Goal: Transaction & Acquisition: Purchase product/service

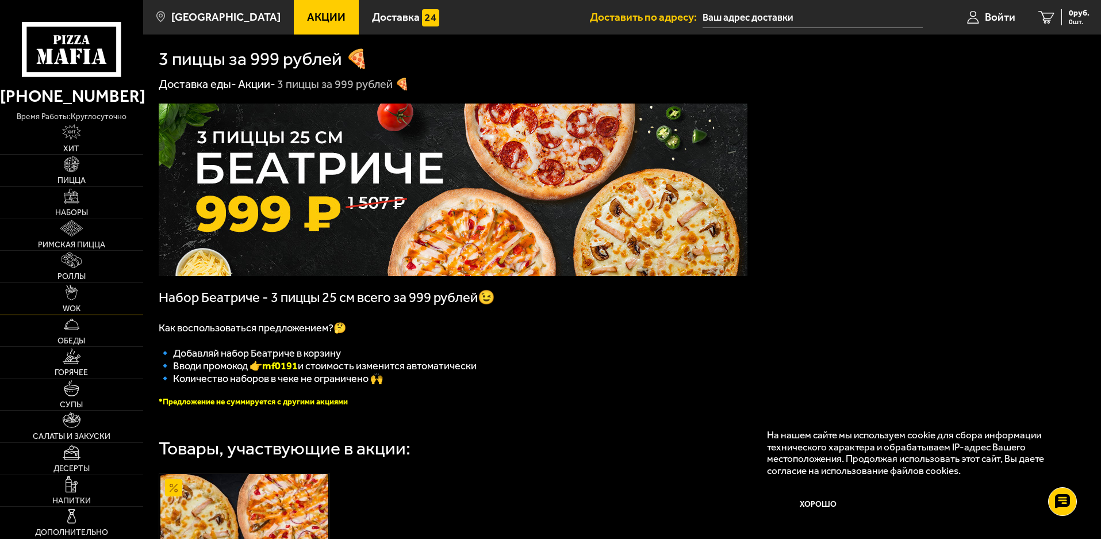
click at [78, 305] on span "WOK" at bounding box center [72, 309] width 18 height 8
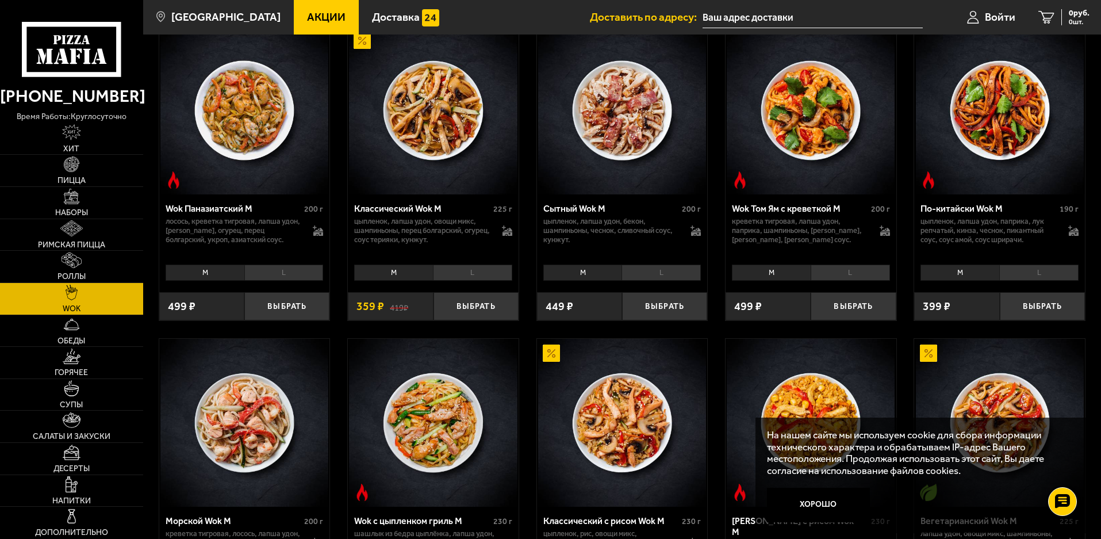
scroll to position [402, 0]
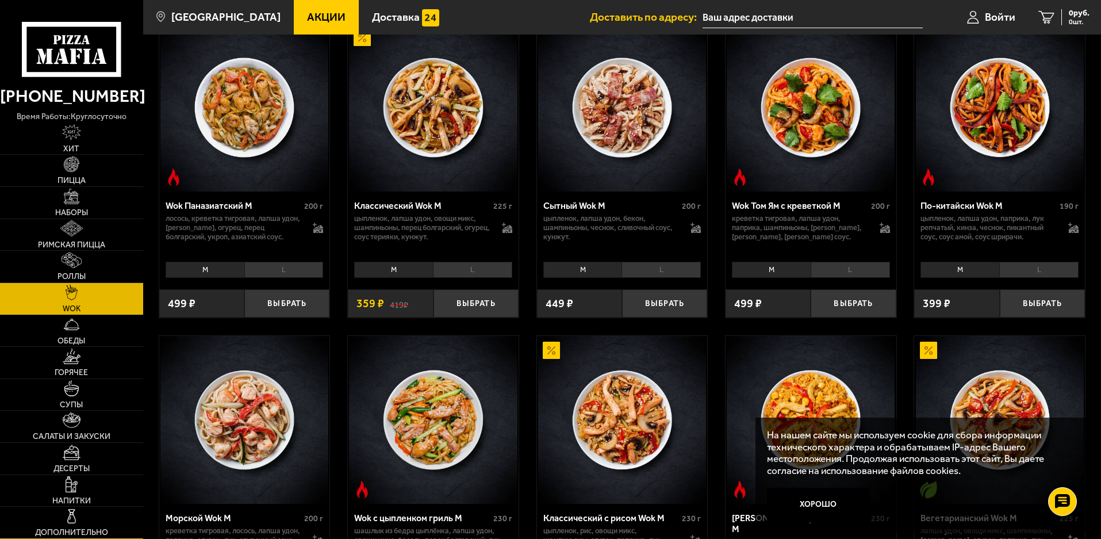
click at [65, 530] on span "Дополнительно" at bounding box center [71, 532] width 73 height 8
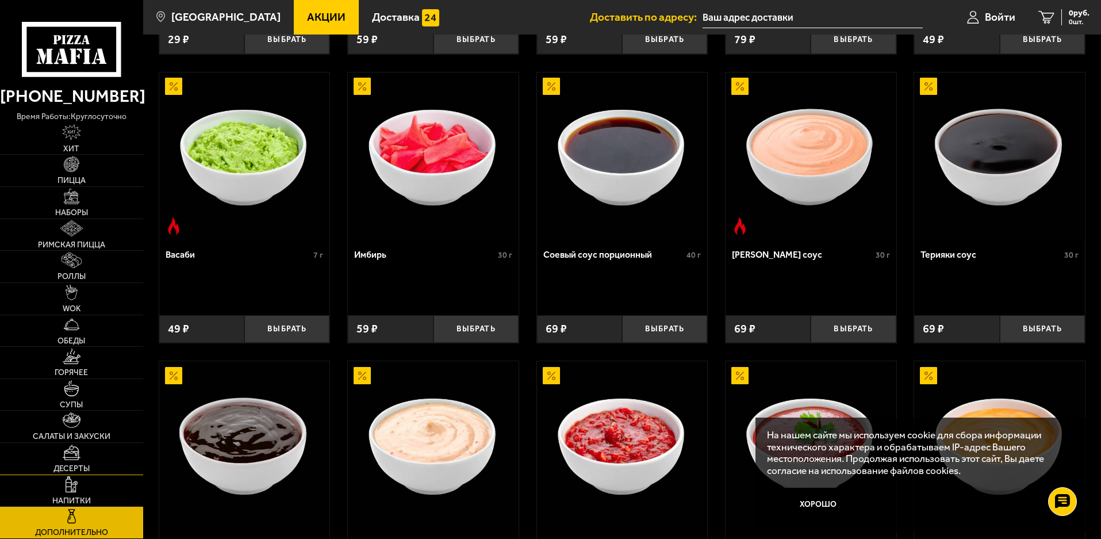
scroll to position [303, 0]
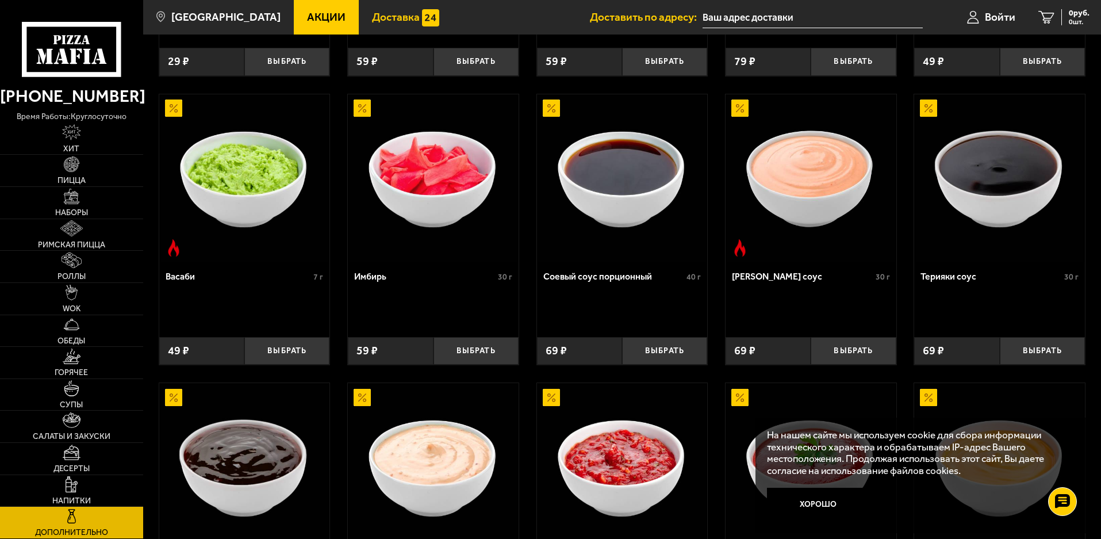
click at [387, 14] on span "Доставка" at bounding box center [396, 16] width 48 height 11
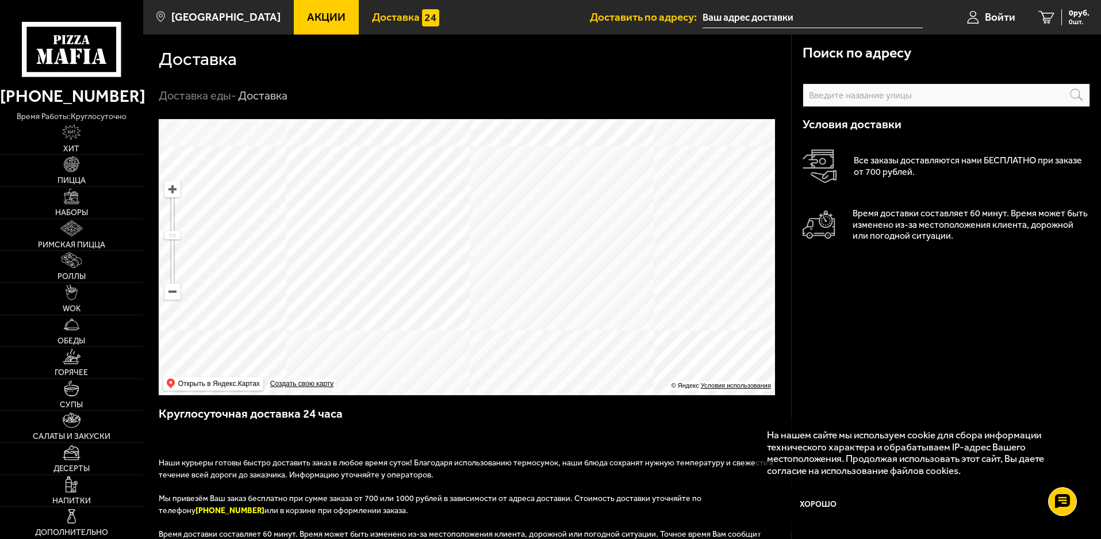
drag, startPoint x: 447, startPoint y: 236, endPoint x: 408, endPoint y: 383, distance: 152.8
click at [408, 383] on ymaps at bounding box center [467, 257] width 616 height 276
drag, startPoint x: 447, startPoint y: 295, endPoint x: 454, endPoint y: 254, distance: 42.0
click at [454, 254] on ymaps at bounding box center [467, 257] width 616 height 276
drag, startPoint x: 261, startPoint y: 308, endPoint x: 462, endPoint y: 272, distance: 203.9
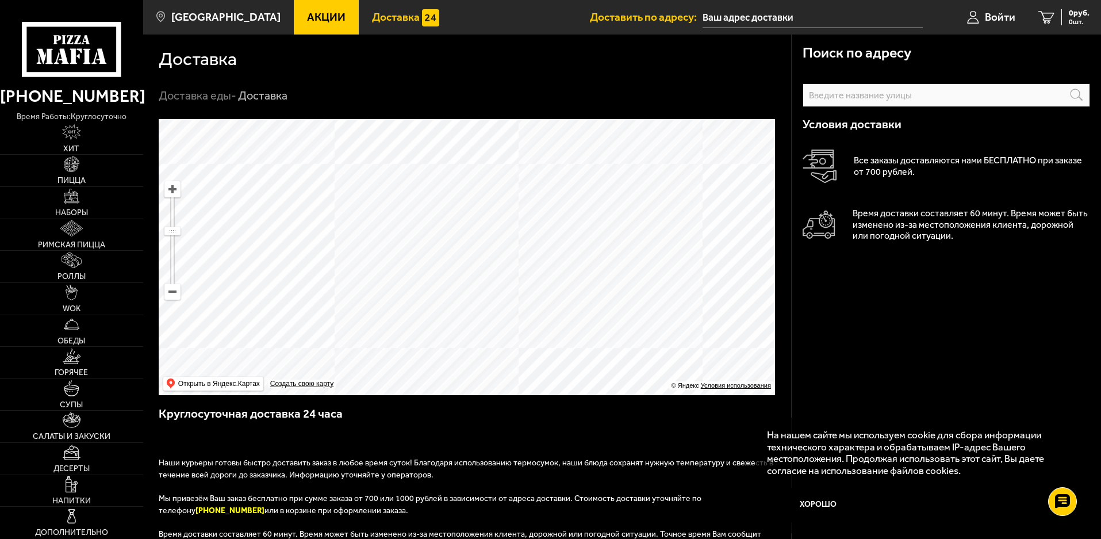
click at [462, 272] on ymaps at bounding box center [467, 257] width 616 height 276
click at [75, 209] on span "Наборы" at bounding box center [71, 213] width 33 height 8
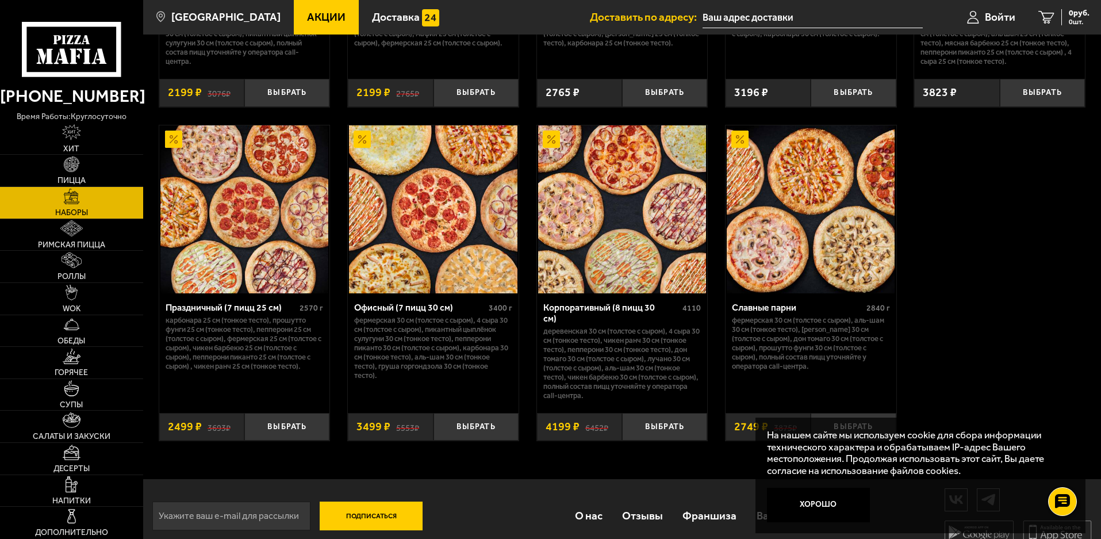
scroll to position [1750, 0]
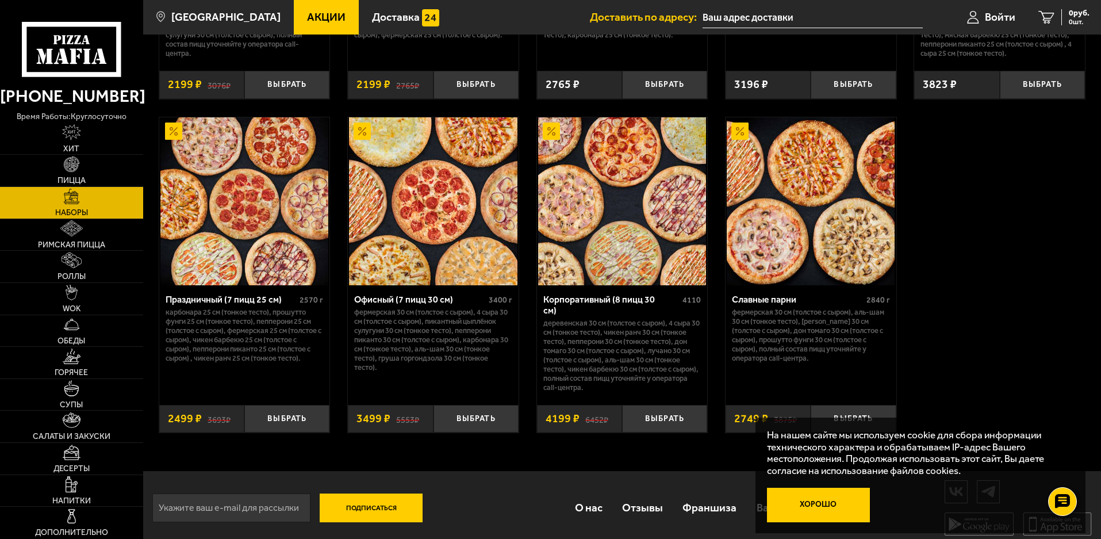
click at [807, 514] on button "Хорошо" at bounding box center [818, 504] width 103 height 34
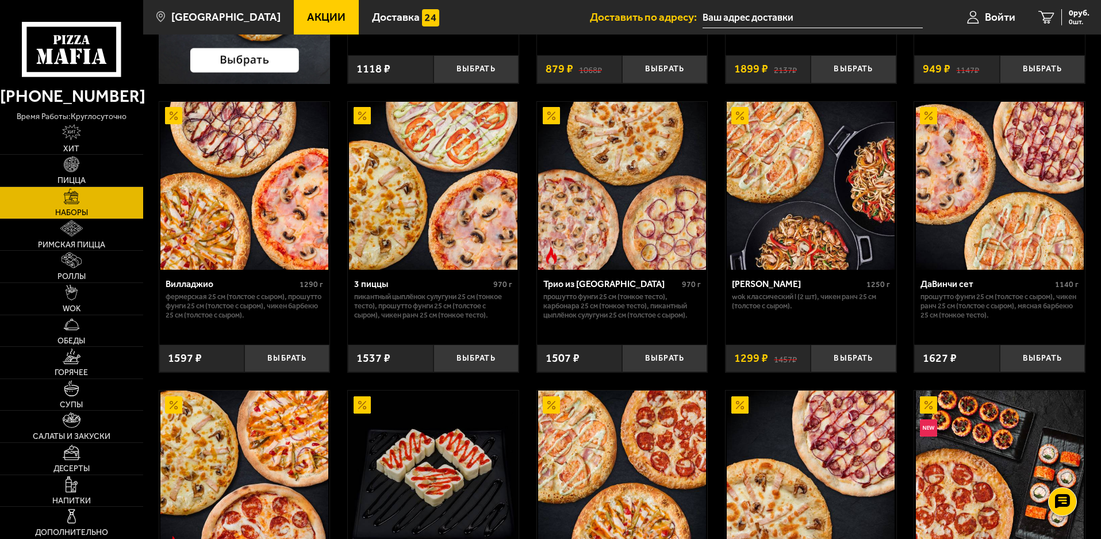
scroll to position [287, 0]
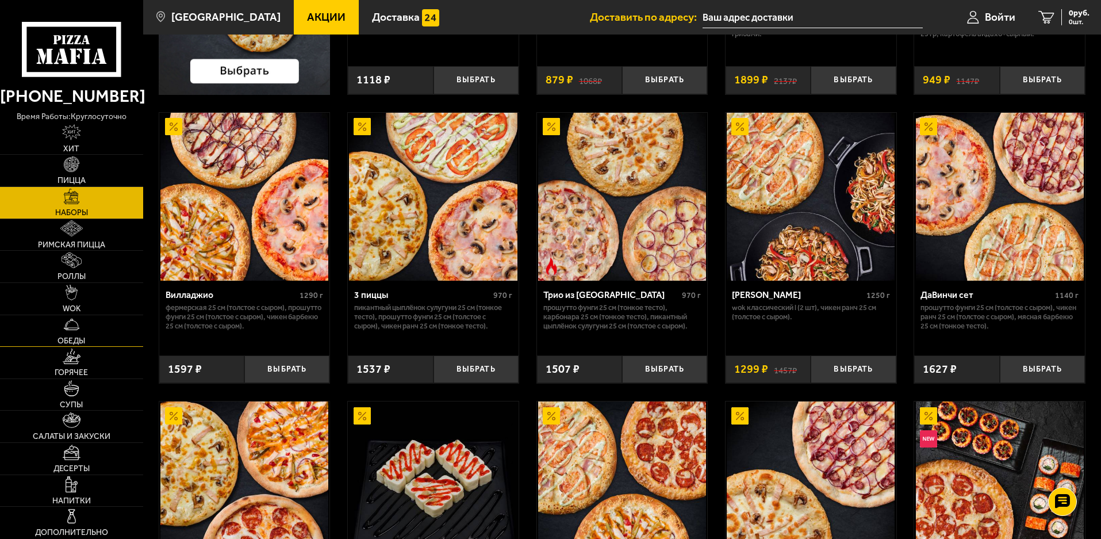
click at [76, 334] on link "Обеды" at bounding box center [71, 331] width 143 height 32
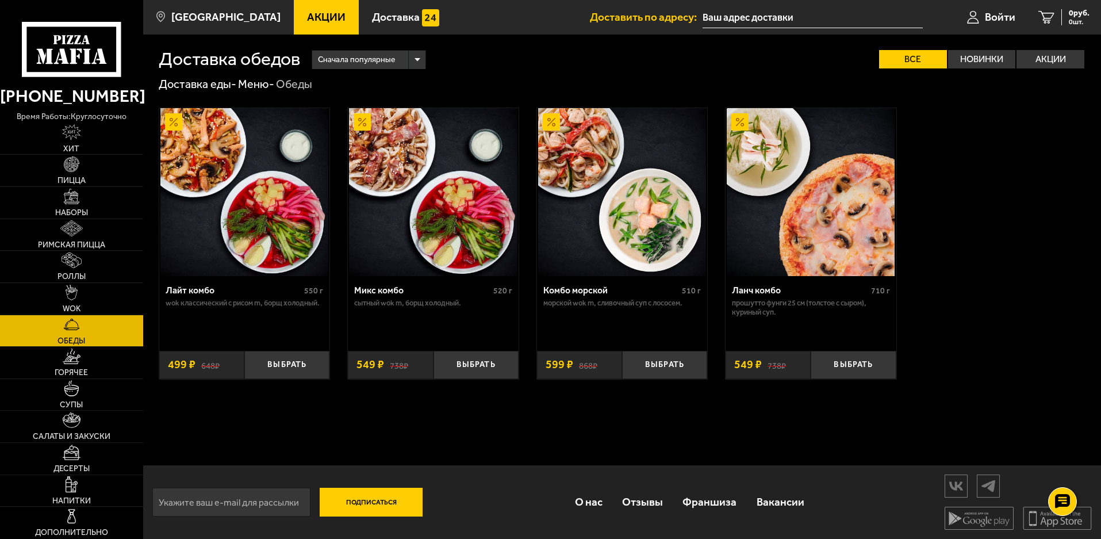
click at [735, 14] on input "text" at bounding box center [812, 17] width 220 height 21
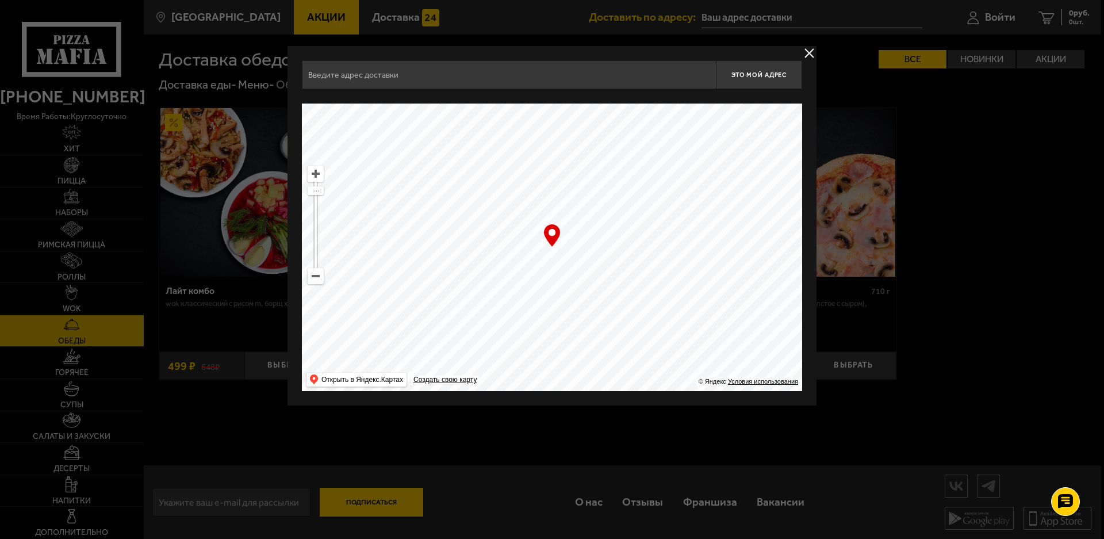
click at [475, 74] on input "text" at bounding box center [509, 74] width 414 height 29
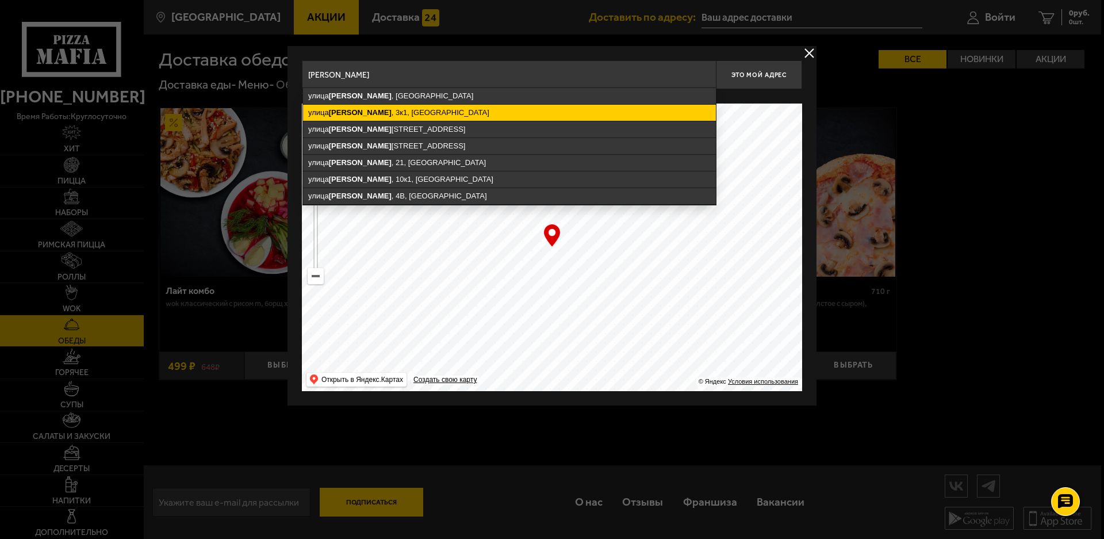
click at [418, 116] on ymaps "улица Тамбасова , 3к1, Санкт-Петербург" at bounding box center [509, 113] width 413 height 16
type input "Санкт-Петербург, улица Тамбасова, 3к1"
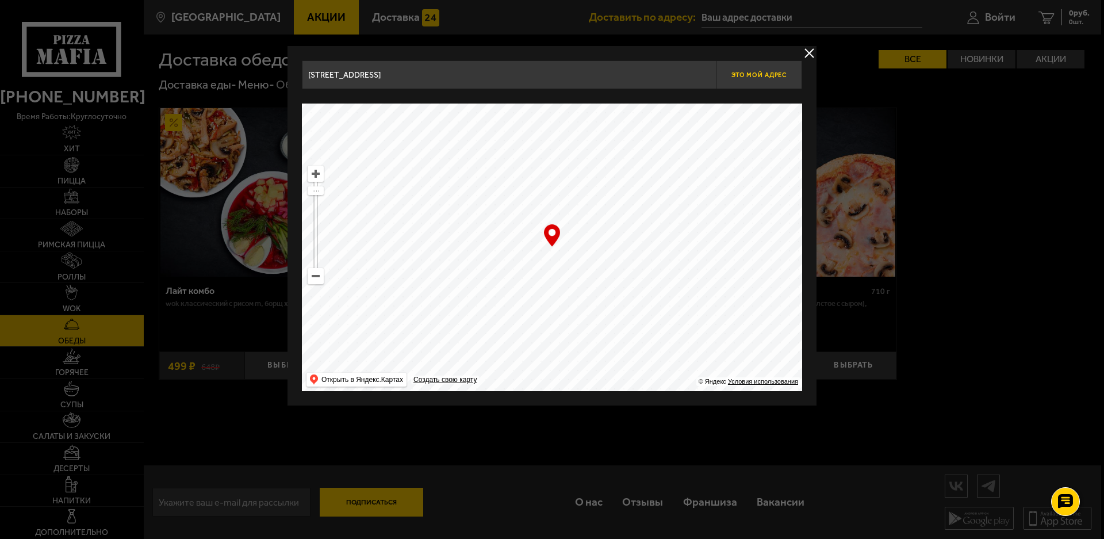
click at [753, 77] on span "Это мой адрес" at bounding box center [758, 74] width 55 height 7
type input "[STREET_ADDRESS]"
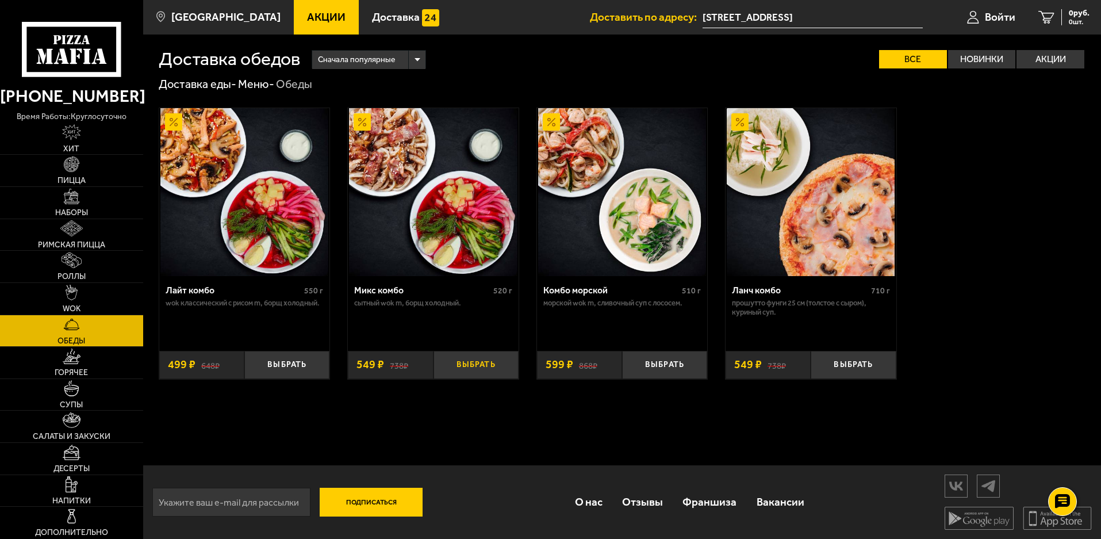
click at [464, 363] on button "Выбрать" at bounding box center [475, 365] width 85 height 28
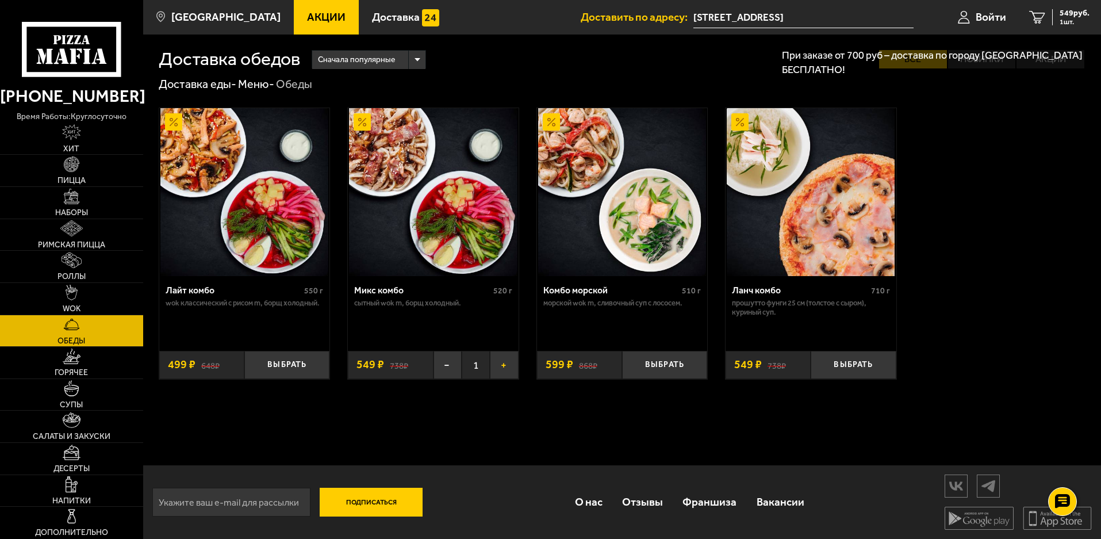
click at [505, 364] on button "+" at bounding box center [504, 365] width 28 height 28
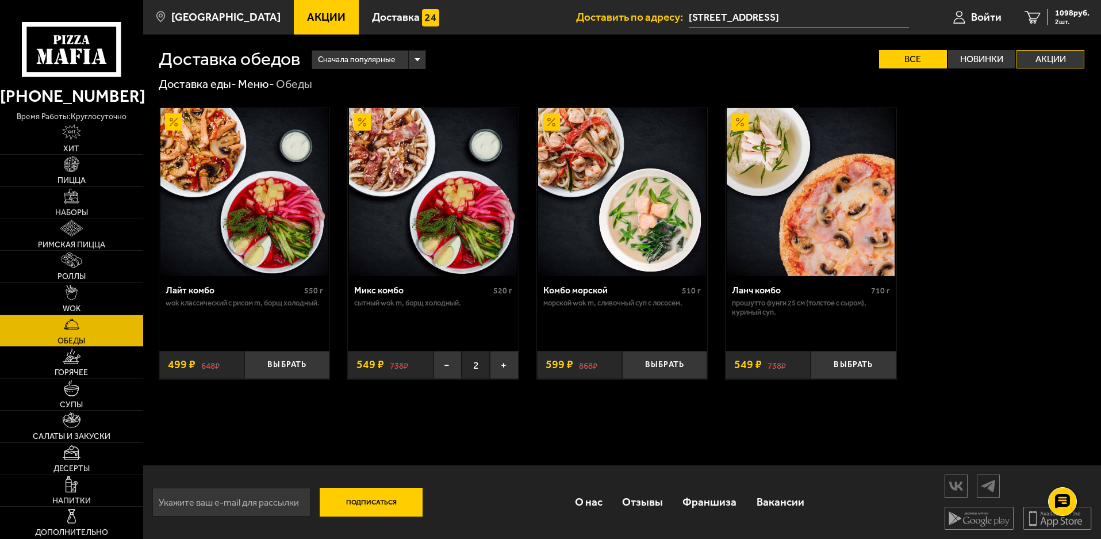
click at [1054, 63] on label "Акции" at bounding box center [1050, 59] width 68 height 18
click at [0, 0] on input "Акции" at bounding box center [0, 0] width 0 height 0
click at [1041, 60] on label "Акции" at bounding box center [1050, 59] width 68 height 18
click at [0, 0] on input "Акции" at bounding box center [0, 0] width 0 height 0
click at [962, 62] on label "Новинки" at bounding box center [982, 59] width 68 height 18
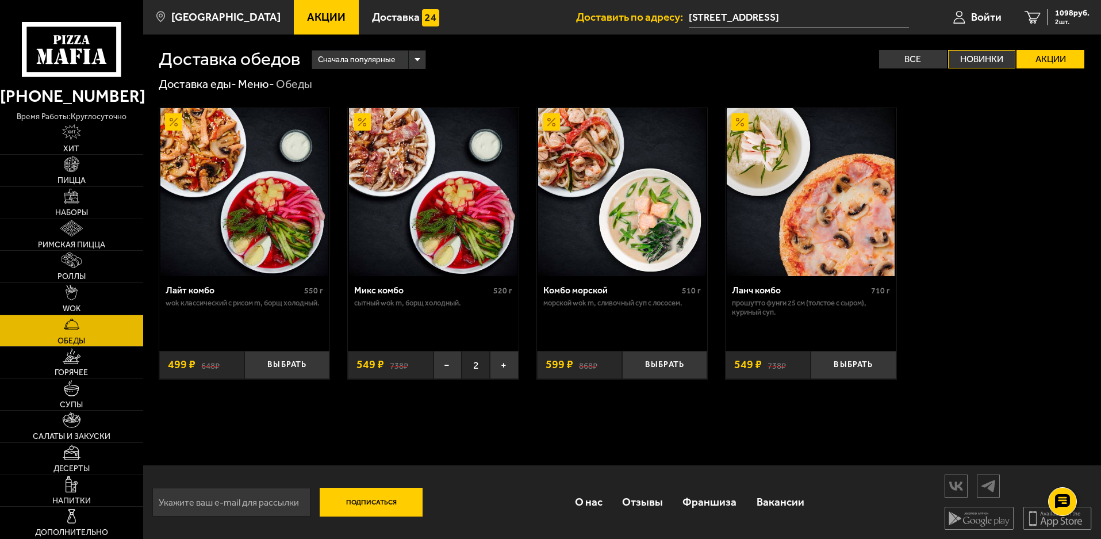
click at [0, 0] on input "Новинки" at bounding box center [0, 0] width 0 height 0
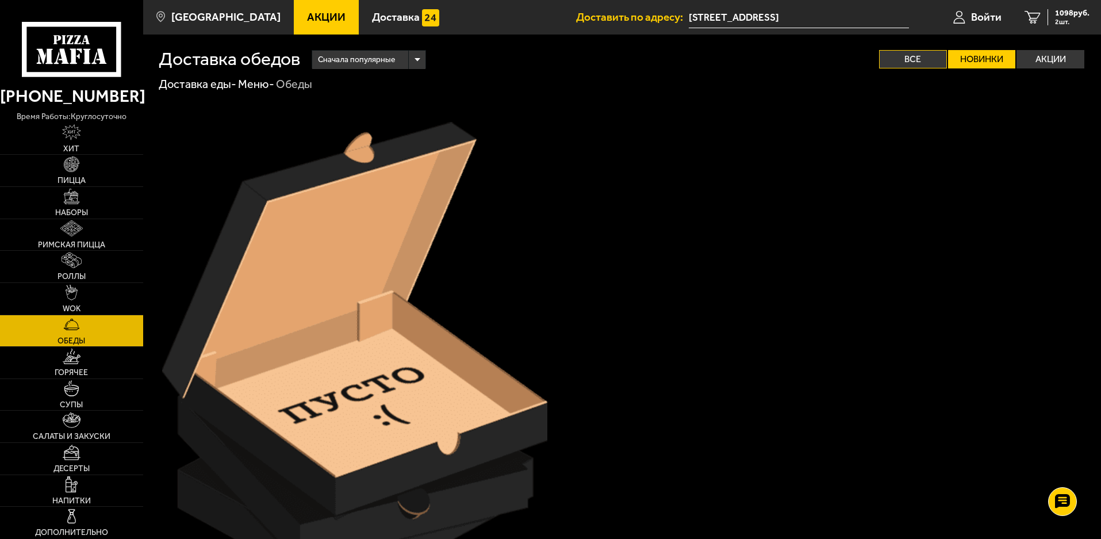
click at [906, 58] on label "Все" at bounding box center [913, 59] width 68 height 18
click at [0, 0] on input "Все" at bounding box center [0, 0] width 0 height 0
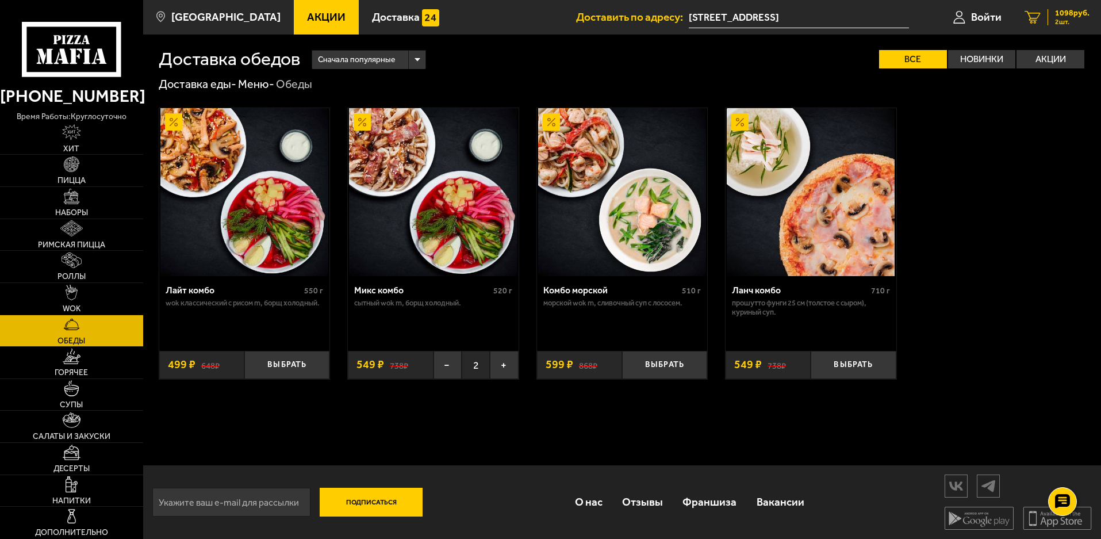
click at [1067, 20] on span "2 шт." at bounding box center [1072, 21] width 34 height 7
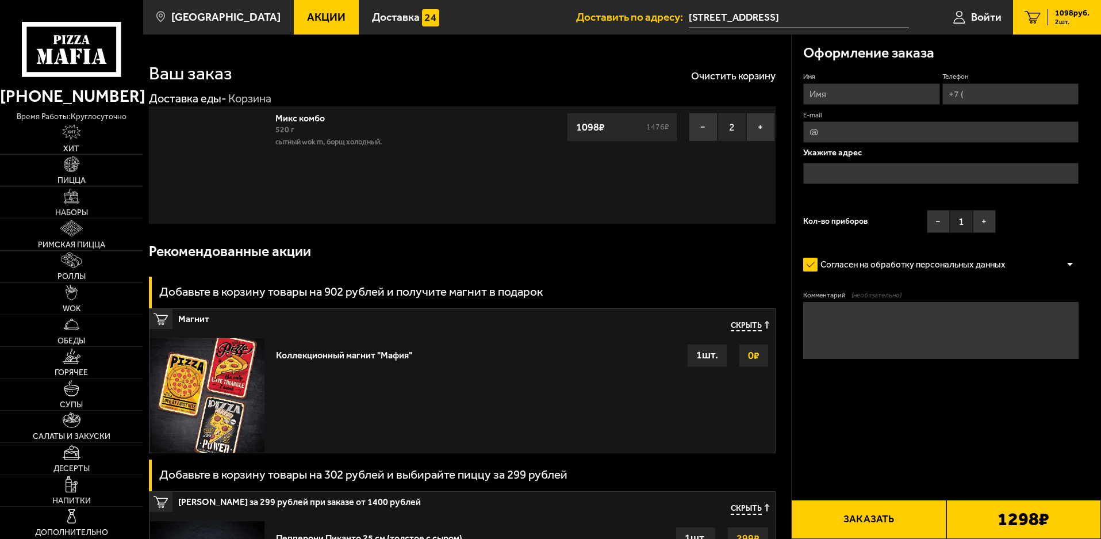
type input "[STREET_ADDRESS]"
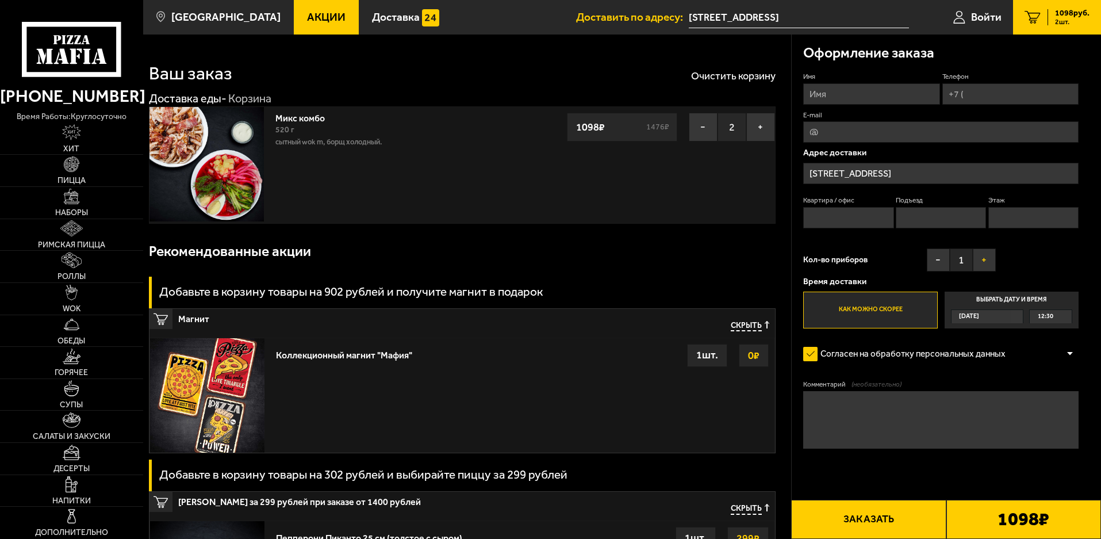
click at [985, 262] on button "+" at bounding box center [984, 259] width 23 height 23
click at [836, 409] on textarea "Комментарий (необязательно)" at bounding box center [940, 419] width 275 height 57
click at [828, 93] on input "Имя" at bounding box center [871, 93] width 136 height 21
type input "Роман"
click at [992, 95] on input "Телефон" at bounding box center [1010, 93] width 136 height 21
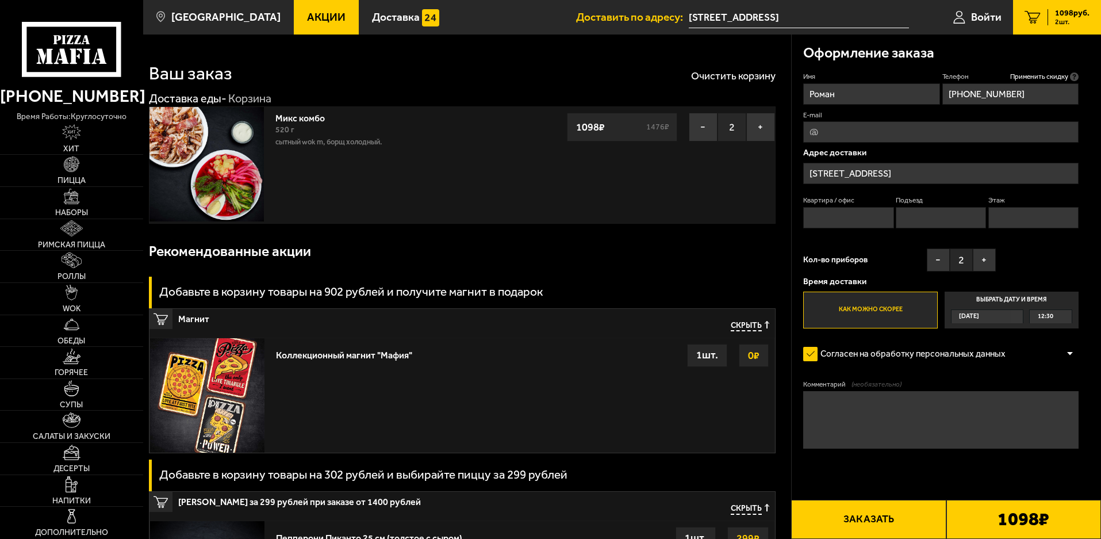
type input "[PHONE_NUMBER]"
click at [846, 407] on textarea "Комментарий (необязательно)" at bounding box center [940, 419] width 275 height 57
type textarea "магазин сантехники "АКВАЛИНК""
click at [884, 517] on button "Заказать" at bounding box center [868, 519] width 155 height 39
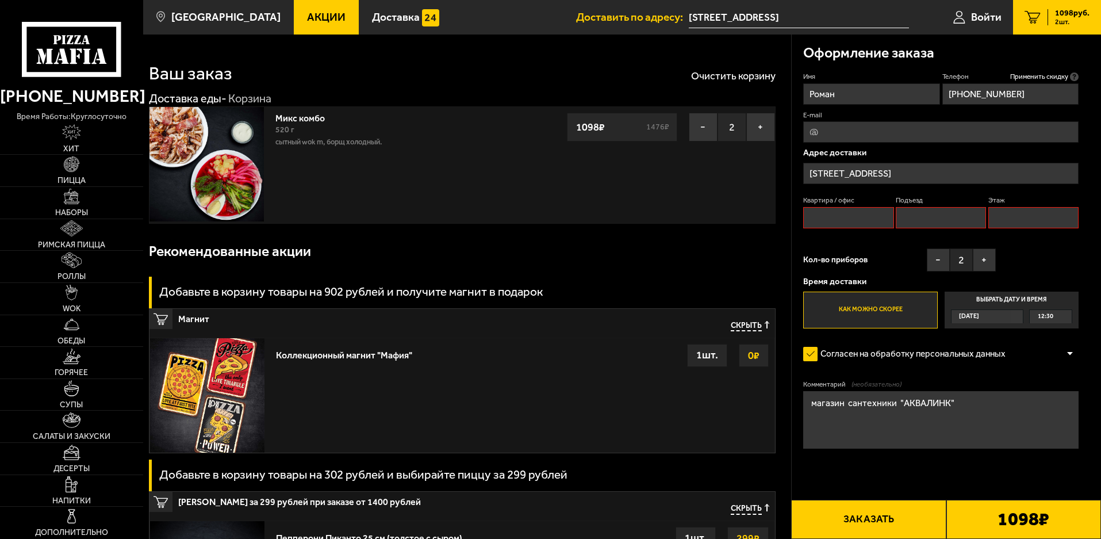
click at [879, 517] on button "Заказать" at bounding box center [868, 519] width 155 height 39
click at [842, 224] on input "Квартира / офис" at bounding box center [848, 217] width 90 height 21
type input "-"
click at [957, 217] on input "Подъезд" at bounding box center [941, 217] width 90 height 21
type input "-"
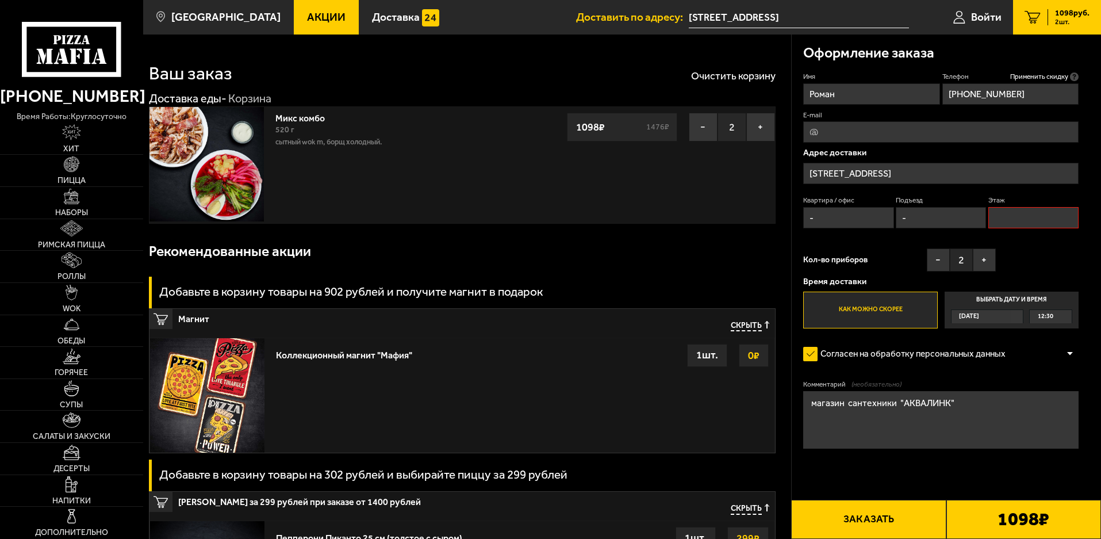
click at [1023, 216] on input "Этаж" at bounding box center [1033, 217] width 90 height 21
type input "-"
click at [869, 519] on button "Заказать" at bounding box center [868, 519] width 155 height 39
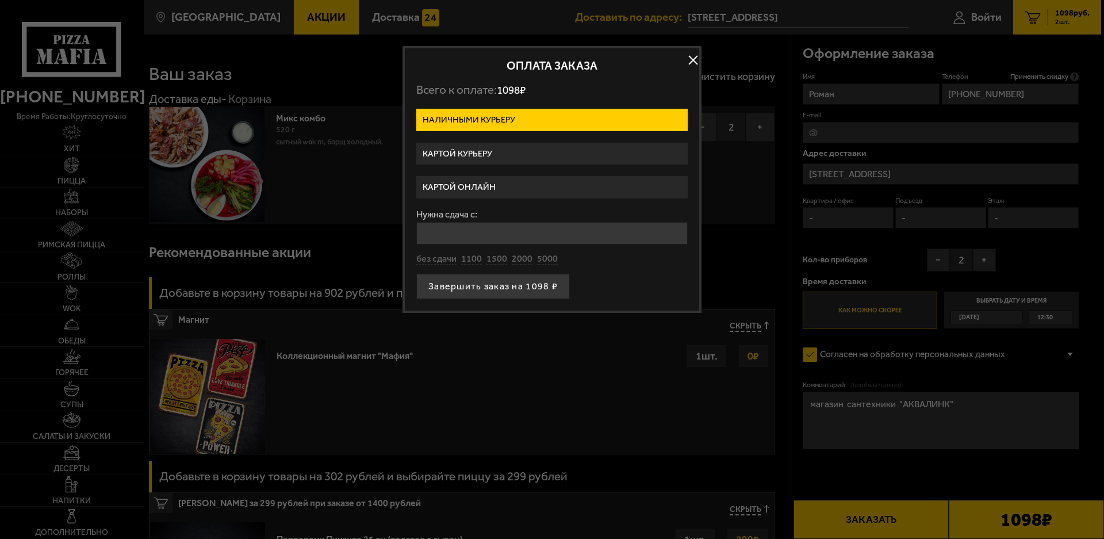
click at [488, 193] on label "Картой онлайн" at bounding box center [551, 187] width 271 height 22
click at [0, 0] on input "Картой онлайн" at bounding box center [0, 0] width 0 height 0
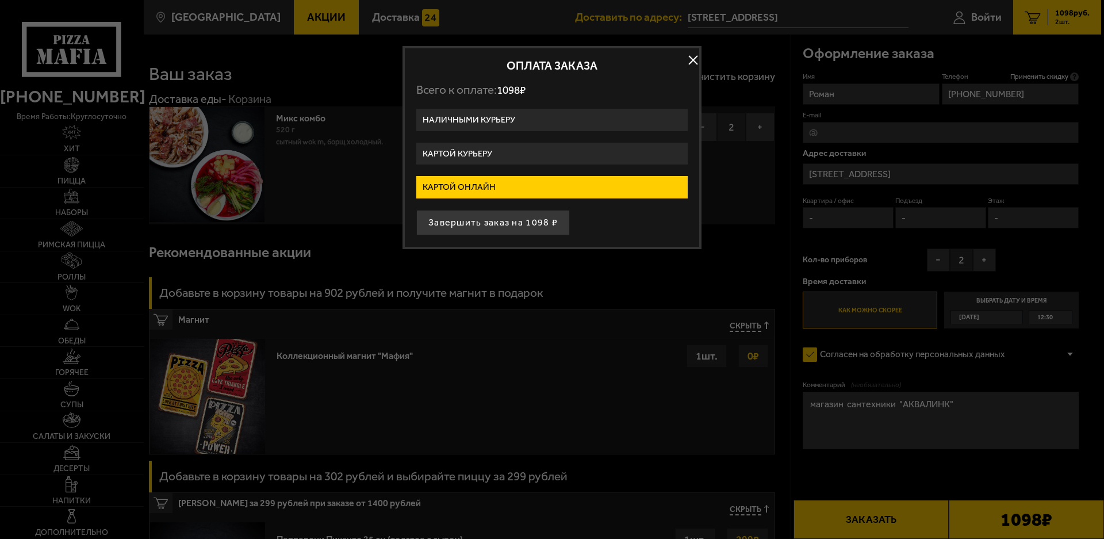
click at [691, 61] on button "button" at bounding box center [692, 60] width 17 height 17
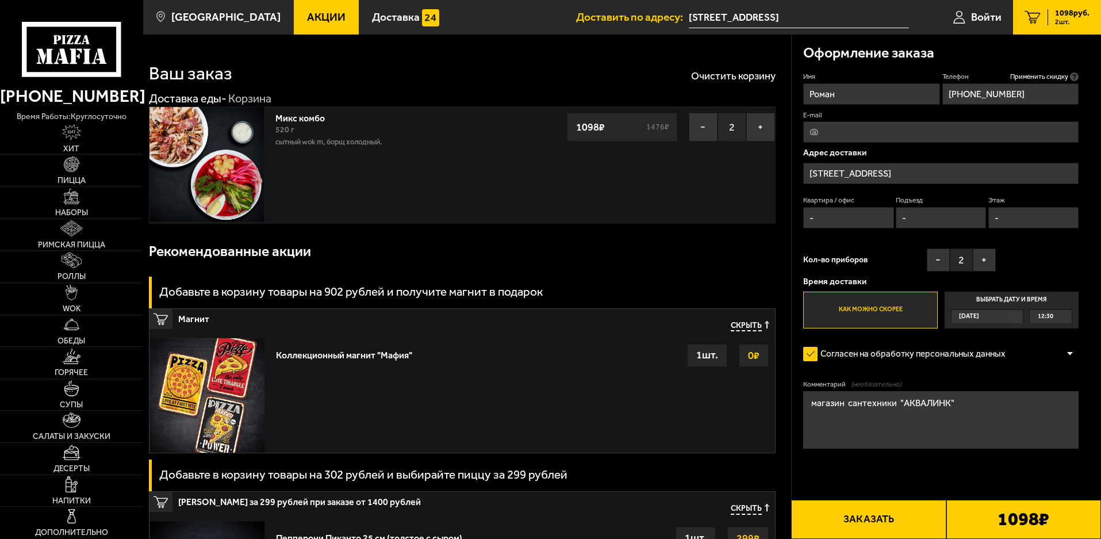
click at [696, 384] on div "Коллекционный магнит "Мафия" Выбрать 0 ₽ 1 шт." at bounding box center [522, 395] width 504 height 114
click at [1084, 16] on span "1098 руб." at bounding box center [1072, 13] width 34 height 8
click at [1062, 16] on span "1098 руб." at bounding box center [1072, 13] width 34 height 8
click at [702, 129] on button "−" at bounding box center [703, 127] width 29 height 29
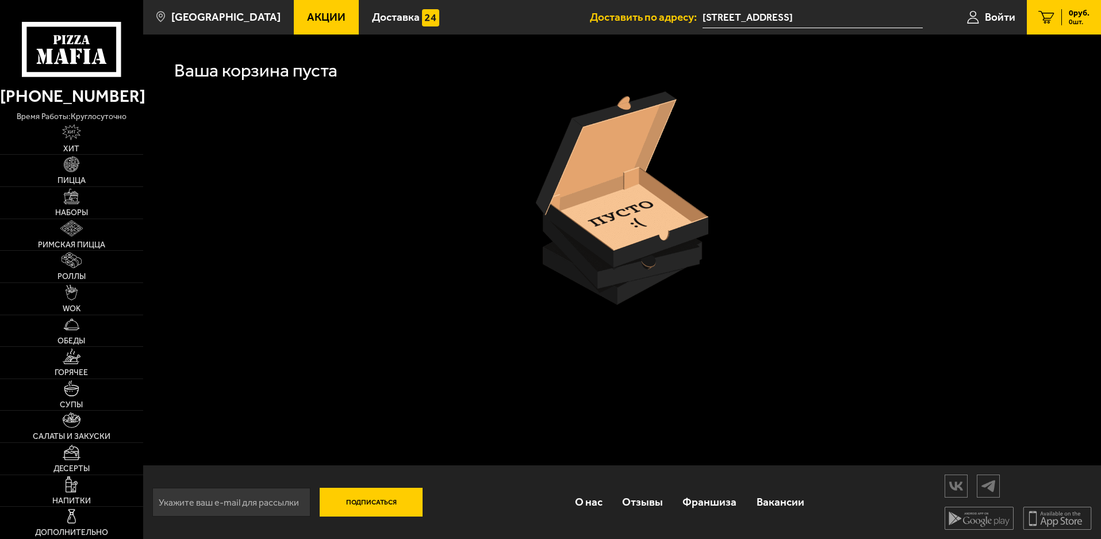
click at [82, 43] on icon at bounding box center [71, 49] width 99 height 55
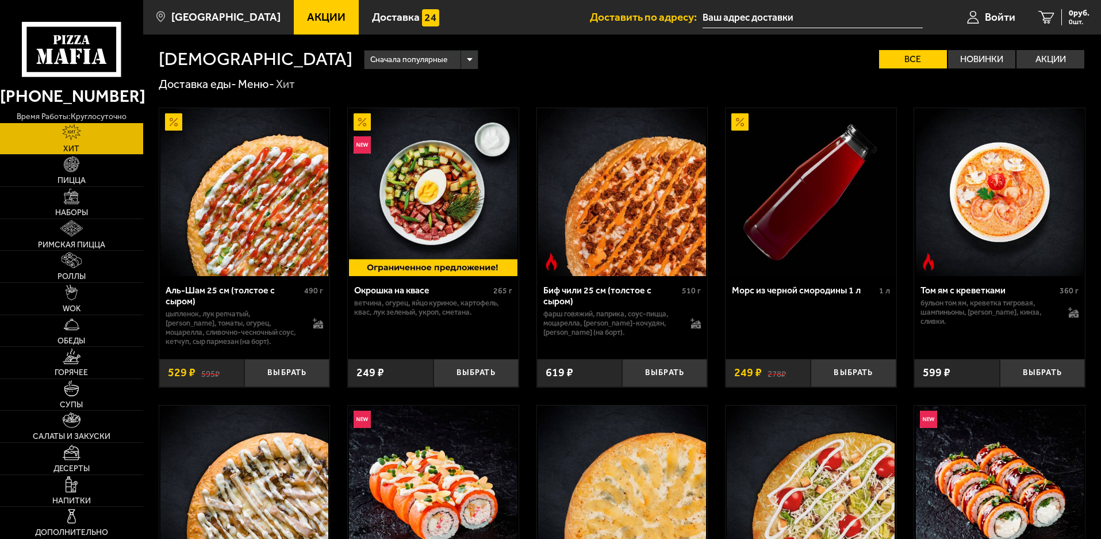
type input "[STREET_ADDRESS]"
click at [72, 374] on span "Горячее" at bounding box center [71, 372] width 33 height 8
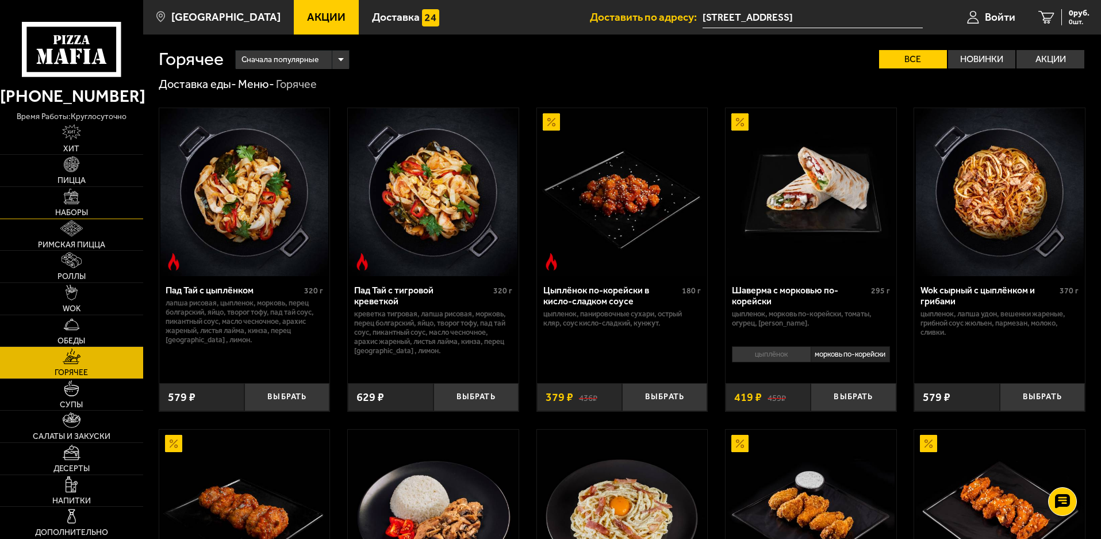
click at [75, 202] on img at bounding box center [72, 197] width 16 height 16
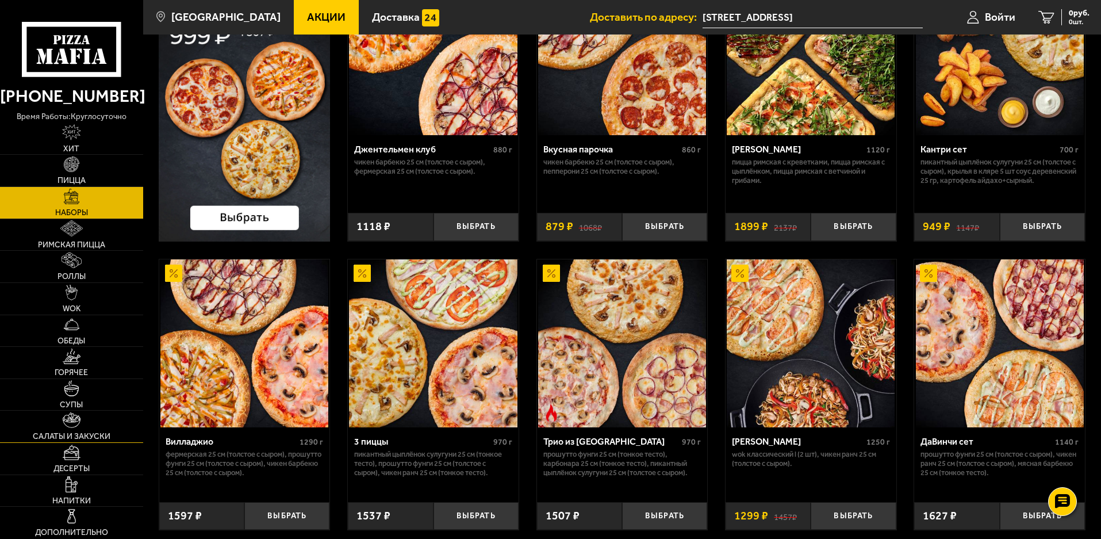
scroll to position [172, 0]
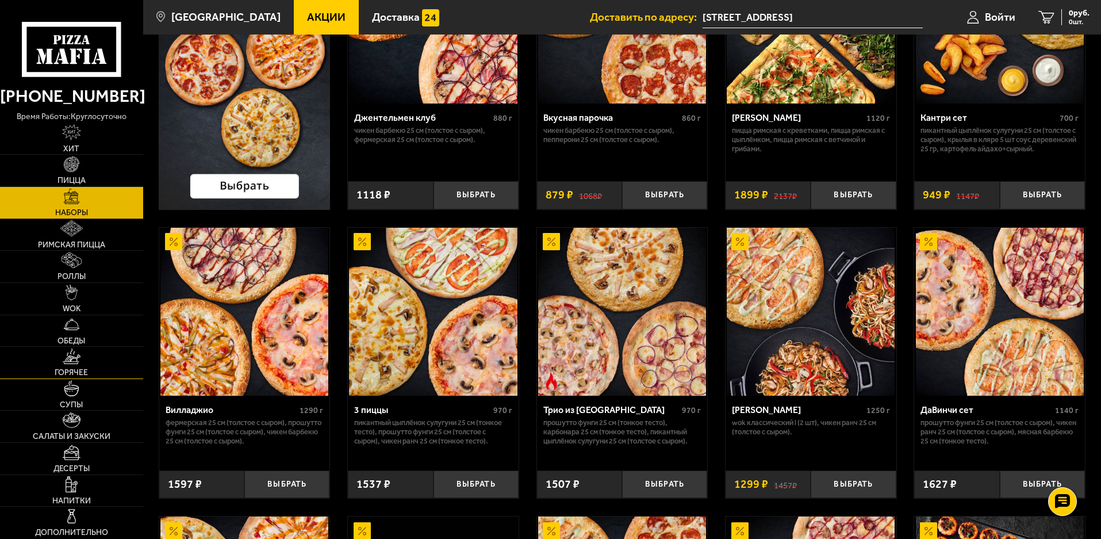
click at [78, 371] on span "Горячее" at bounding box center [71, 372] width 33 height 8
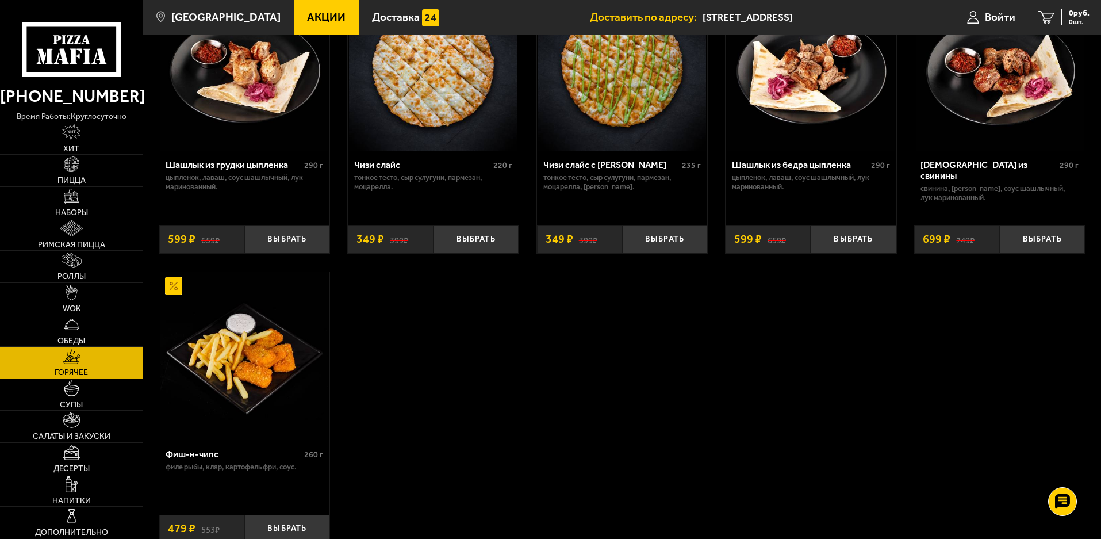
scroll to position [747, 0]
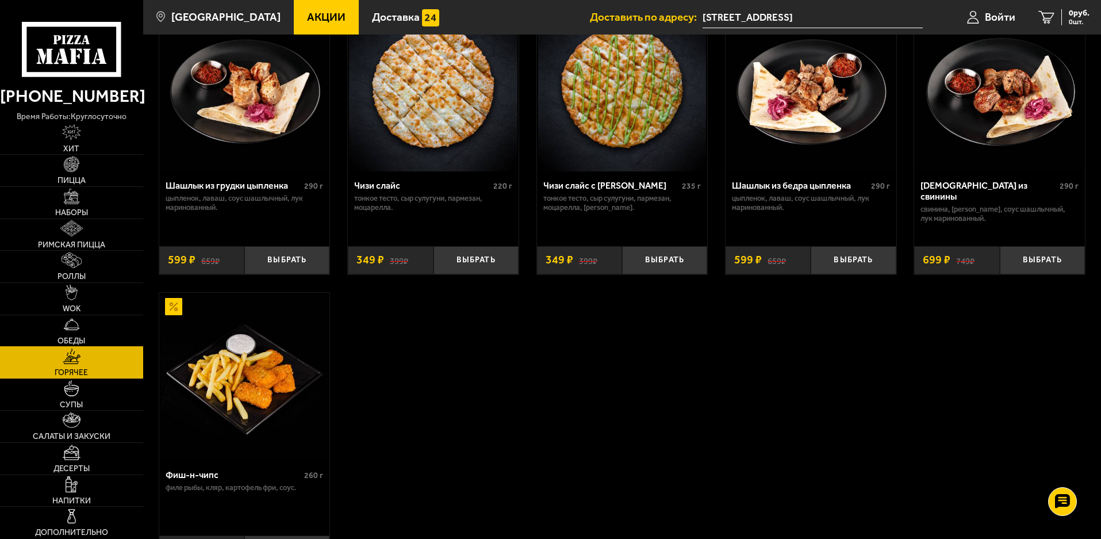
click at [71, 328] on img at bounding box center [72, 324] width 16 height 16
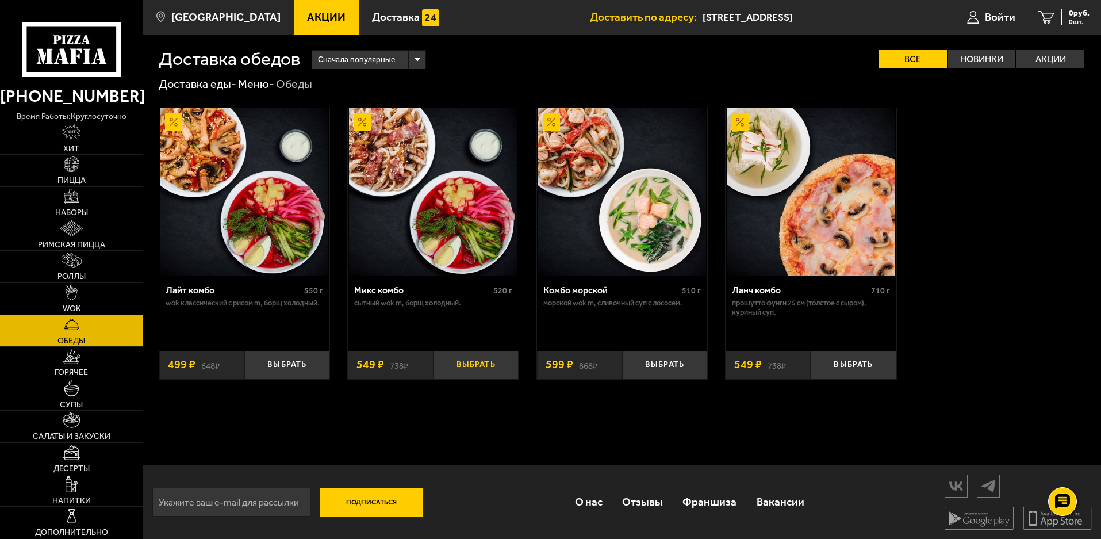
click at [470, 367] on button "Выбрать" at bounding box center [475, 365] width 85 height 28
click at [506, 366] on button "+" at bounding box center [504, 365] width 28 height 28
click at [1067, 13] on span "1098 руб." at bounding box center [1072, 13] width 34 height 8
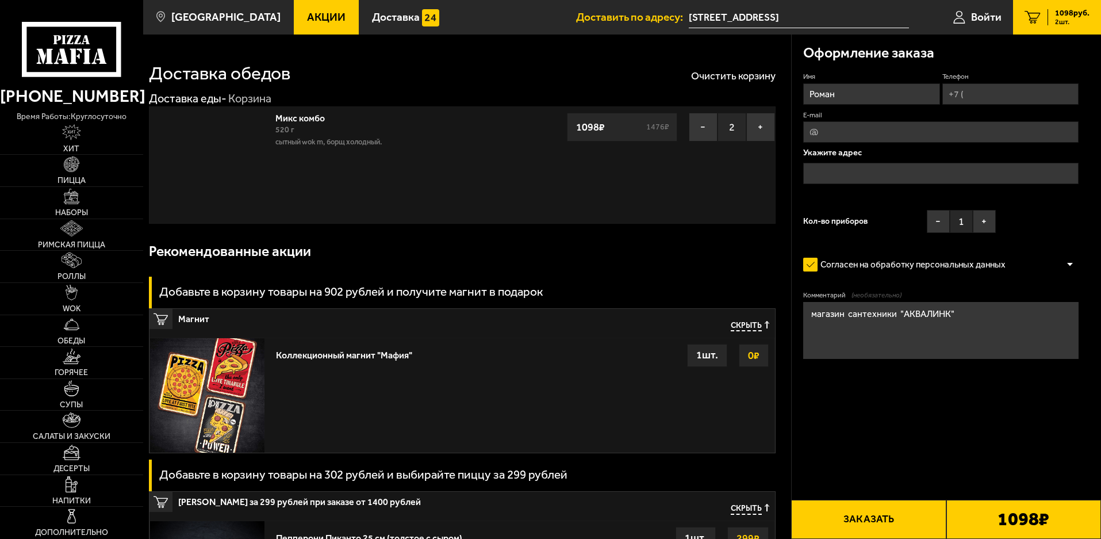
type input "[STREET_ADDRESS]"
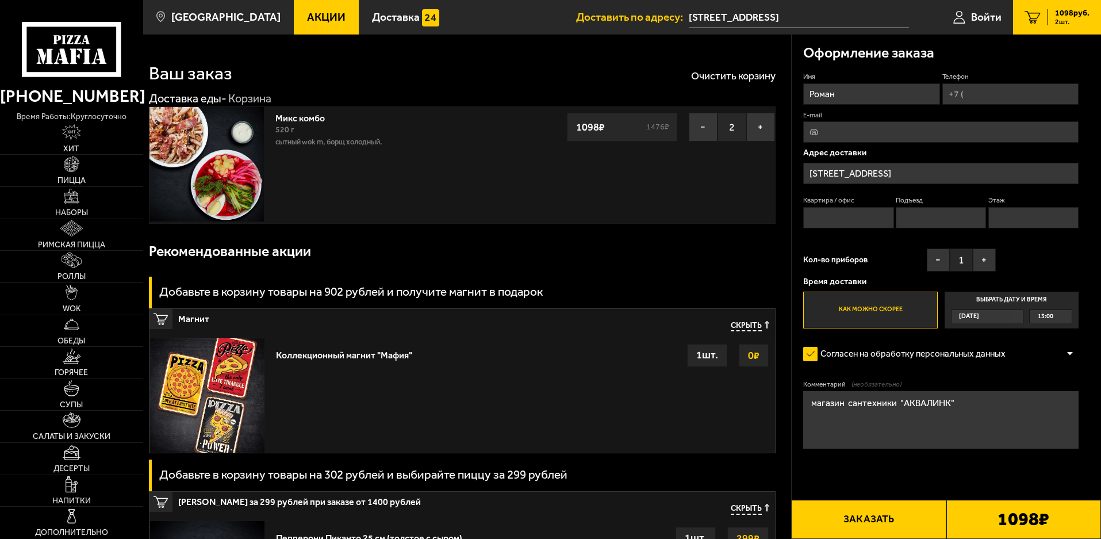
click at [999, 101] on input "Телефон" at bounding box center [1010, 93] width 136 height 21
type input "[PHONE_NUMBER]"
click at [832, 222] on input "Квартира / офис" at bounding box center [848, 217] width 90 height 21
type input "-"
click at [913, 223] on input "Подъезд" at bounding box center [941, 217] width 90 height 21
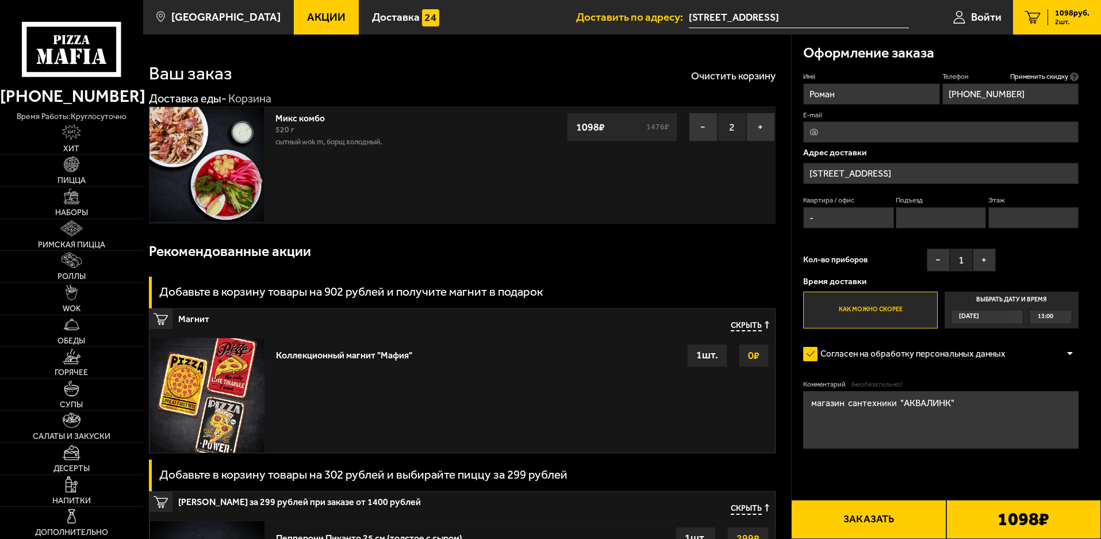
type input "-"
click at [1018, 222] on input "Этаж" at bounding box center [1033, 217] width 90 height 21
type input "-"
click at [729, 244] on div "Рекомендованные акции" at bounding box center [462, 251] width 627 height 37
drag, startPoint x: 872, startPoint y: 524, endPoint x: 654, endPoint y: 186, distance: 402.2
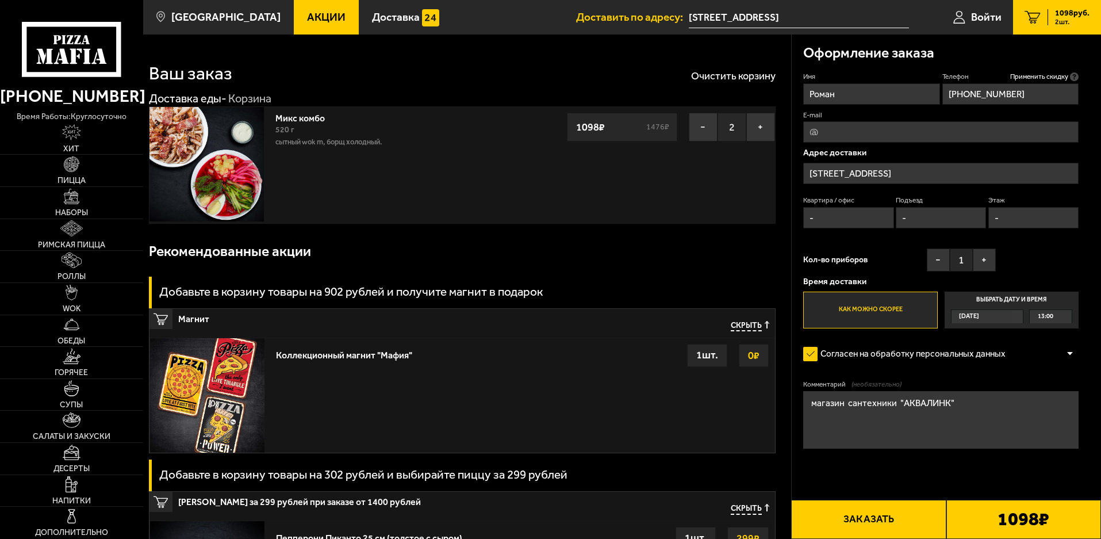
click at [654, 186] on section "Ваш заказ Очистить корзину Доставка еды - Корзина Микс комбо 520 г Сытный Wok M…" at bounding box center [622, 528] width 958 height 988
click at [984, 260] on button "+" at bounding box center [984, 259] width 23 height 23
click at [865, 527] on button "Заказать" at bounding box center [868, 519] width 155 height 39
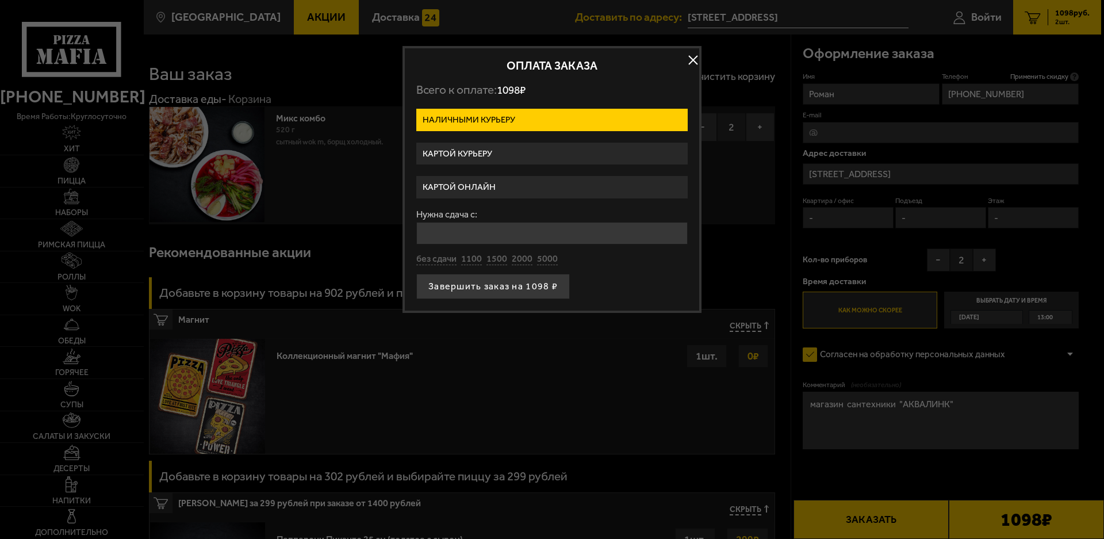
click at [493, 188] on label "Картой онлайн" at bounding box center [551, 187] width 271 height 22
click at [0, 0] on input "Картой онлайн" at bounding box center [0, 0] width 0 height 0
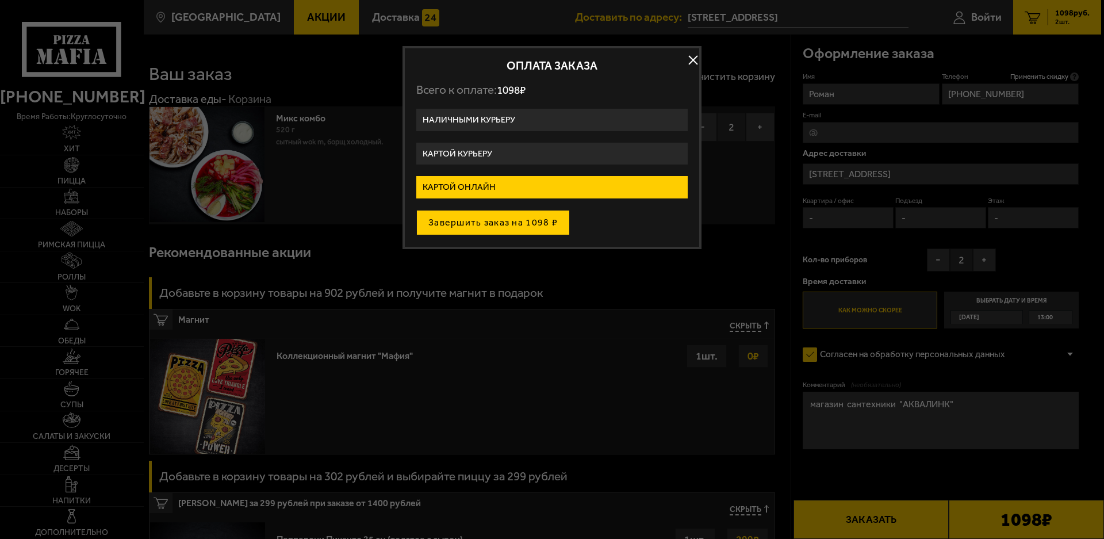
click at [509, 225] on button "Завершить заказ на 1098 ₽" at bounding box center [492, 222] width 153 height 25
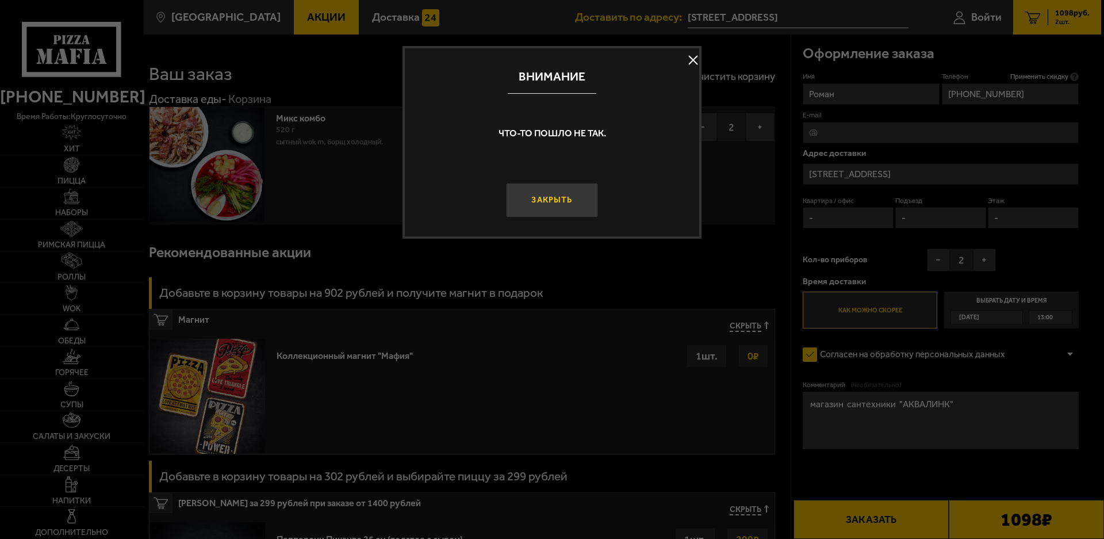
click at [564, 206] on button "Закрыть" at bounding box center [552, 200] width 92 height 34
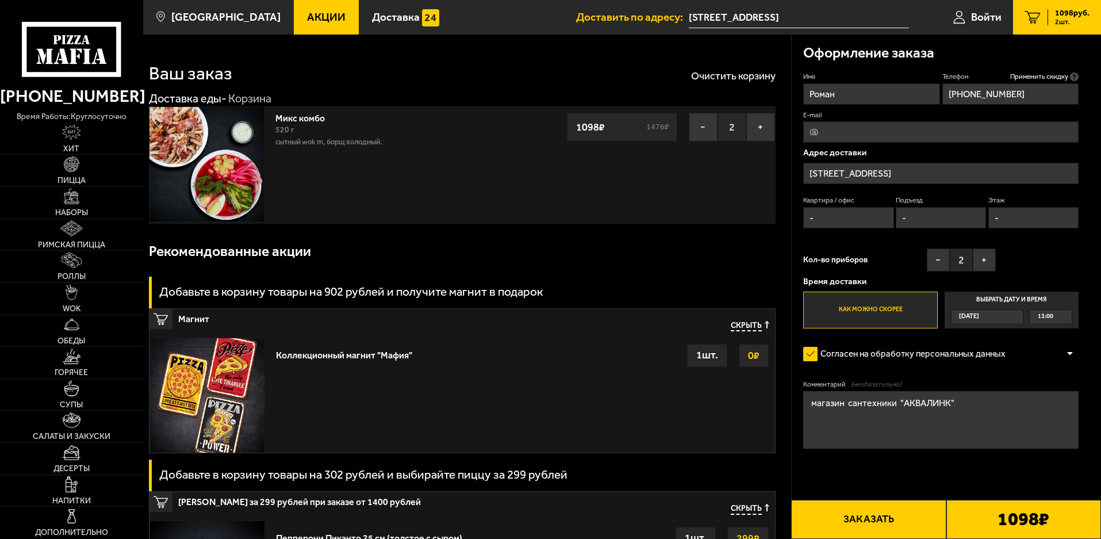
click at [866, 527] on button "Заказать" at bounding box center [868, 519] width 155 height 39
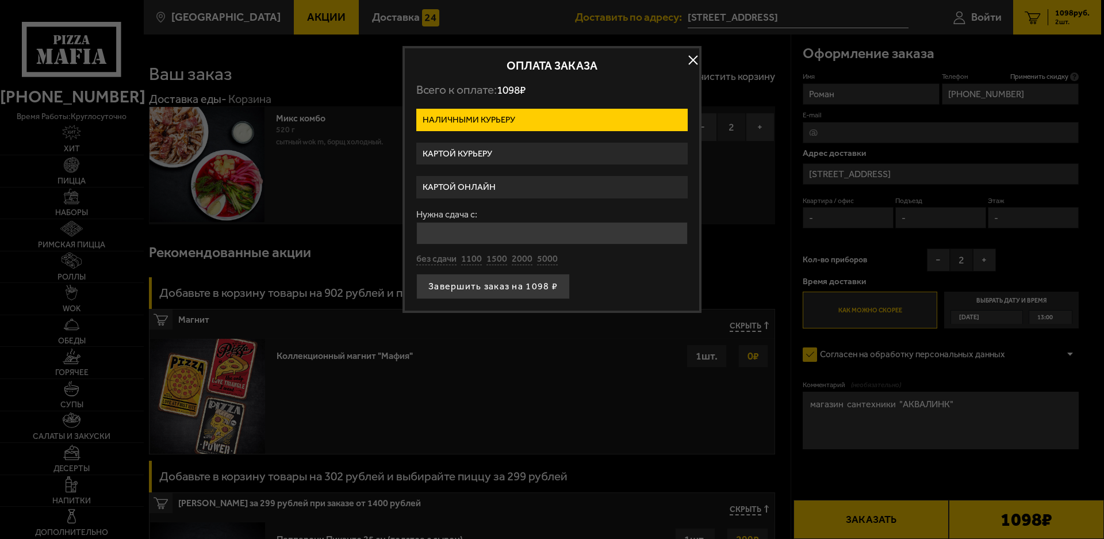
click at [486, 151] on label "Картой курьеру" at bounding box center [551, 154] width 271 height 22
click at [0, 0] on input "Картой курьеру" at bounding box center [0, 0] width 0 height 0
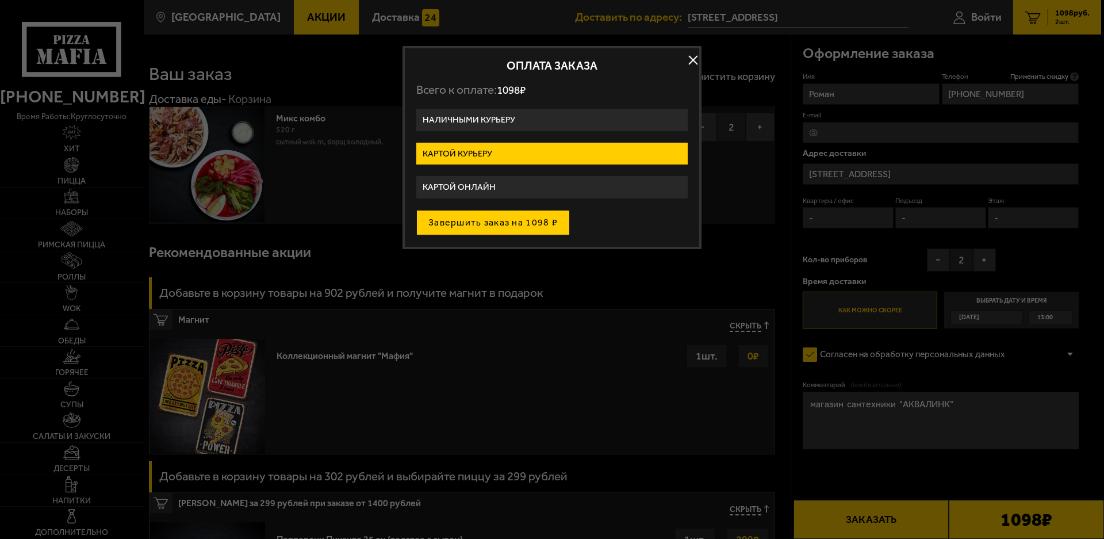
click at [508, 222] on button "Завершить заказ на 1098 ₽" at bounding box center [492, 222] width 153 height 25
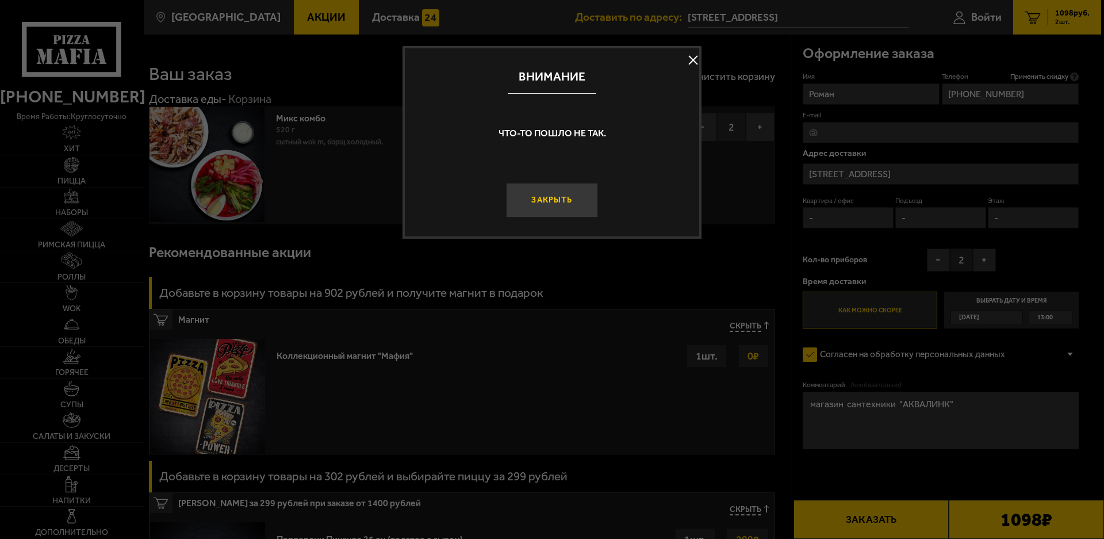
click at [538, 202] on button "Закрыть" at bounding box center [552, 200] width 92 height 34
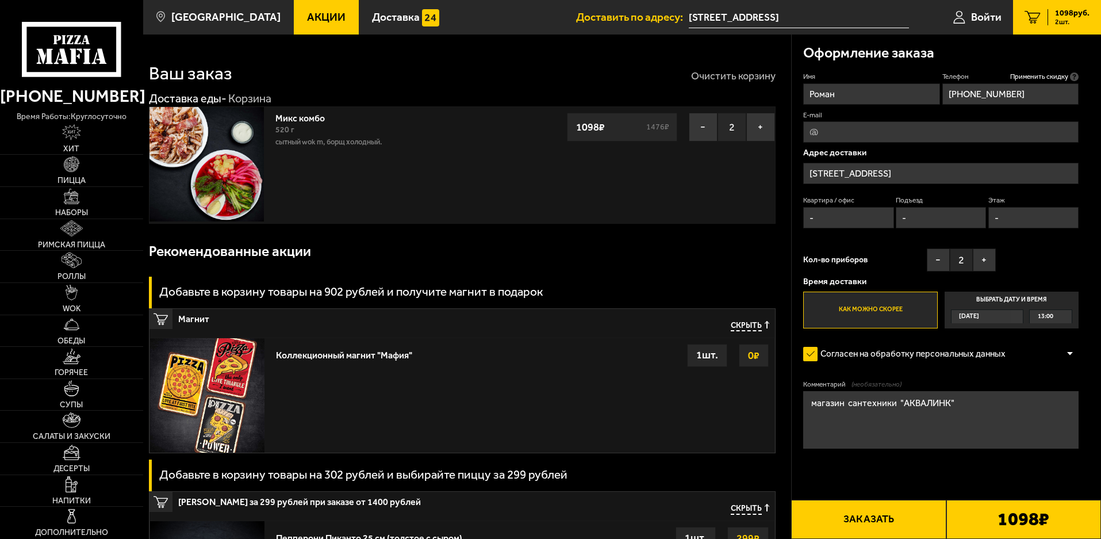
click at [716, 75] on button "Очистить корзину" at bounding box center [733, 76] width 85 height 10
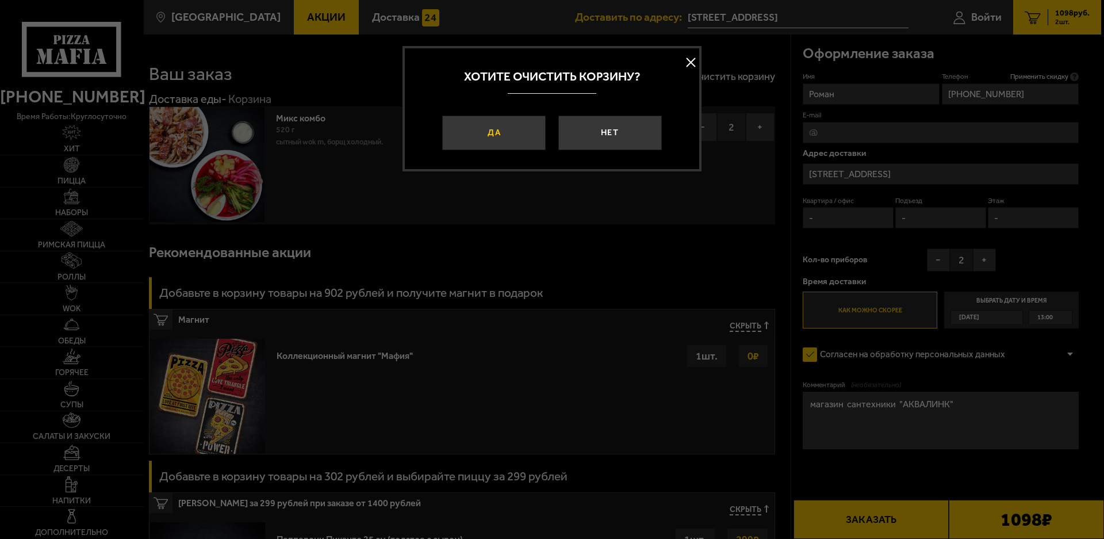
click at [496, 132] on button "Да" at bounding box center [493, 133] width 103 height 34
